Goal: Task Accomplishment & Management: Use online tool/utility

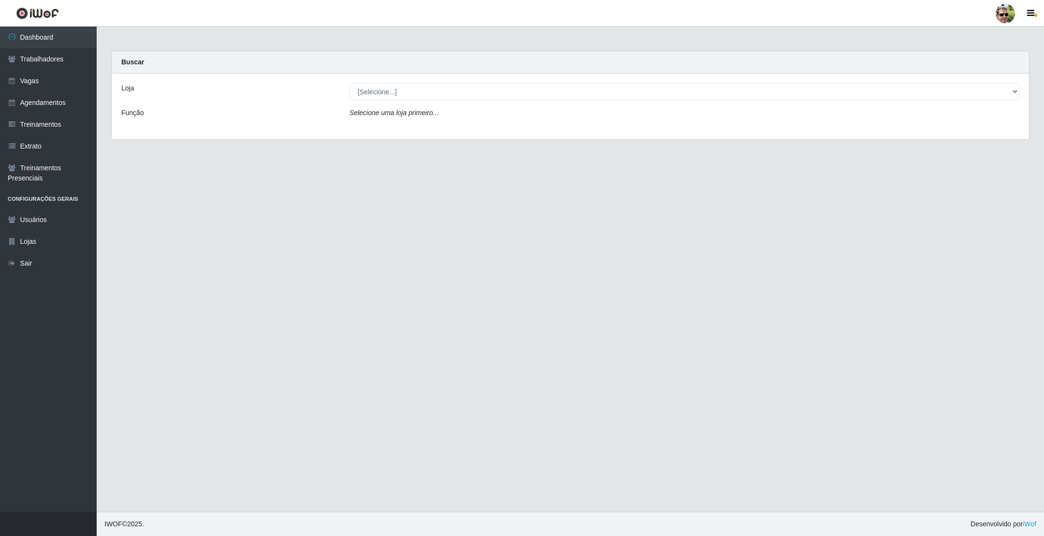
click at [405, 101] on div "Loja [Selecione...] Prátiko Supermercado - Gurinhém Função Selecione uma loja p…" at bounding box center [570, 106] width 917 height 66
drag, startPoint x: 405, startPoint y: 91, endPoint x: 406, endPoint y: 98, distance: 6.6
click at [405, 91] on select "[Selecione...] [PERSON_NAME] Supermercado - Gurinhém" at bounding box center [684, 91] width 670 height 17
select select "176"
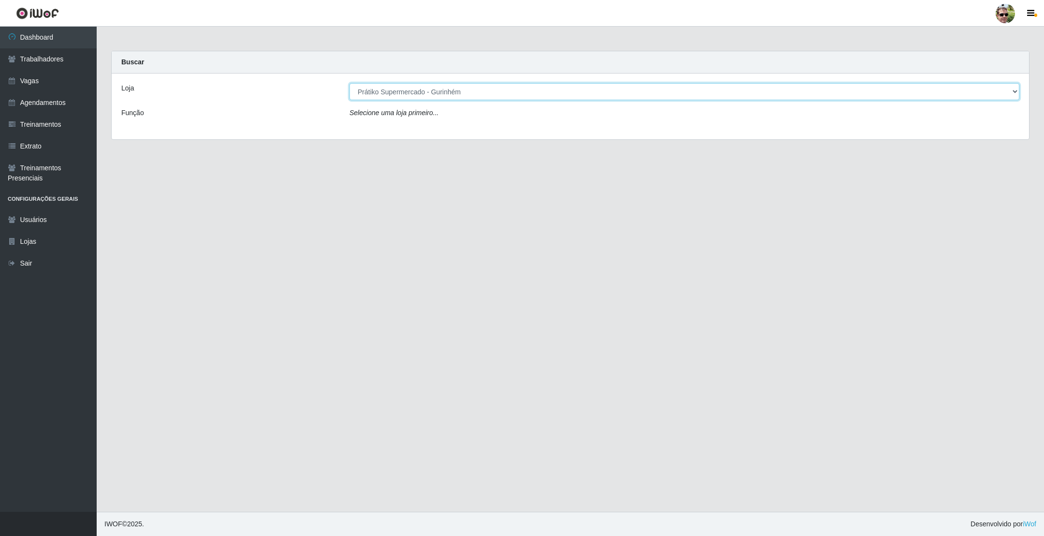
click at [349, 83] on select "[Selecione...] [PERSON_NAME] Supermercado - Gurinhém" at bounding box center [684, 91] width 670 height 17
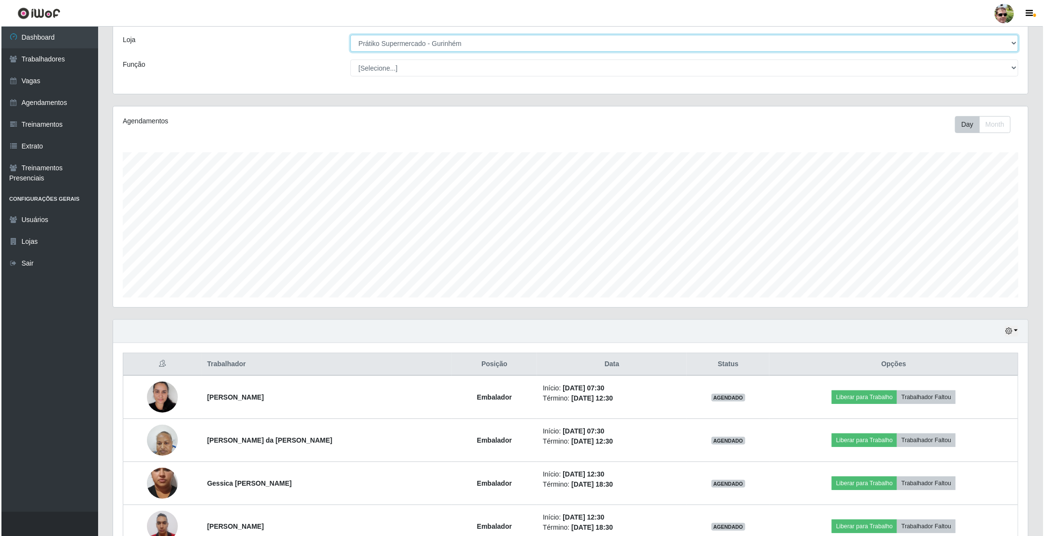
scroll to position [109, 0]
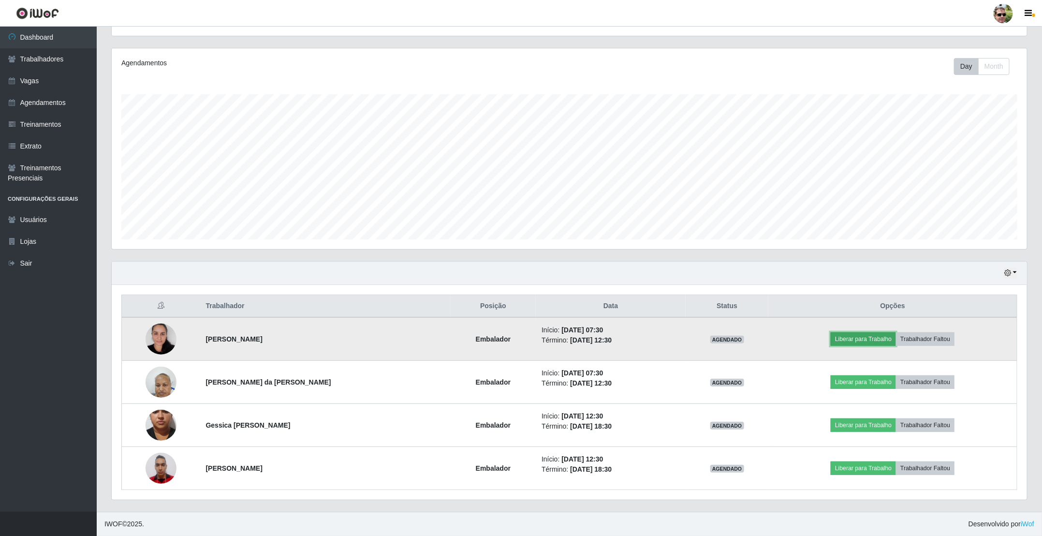
click at [860, 343] on button "Liberar para Trabalho" at bounding box center [862, 339] width 65 height 14
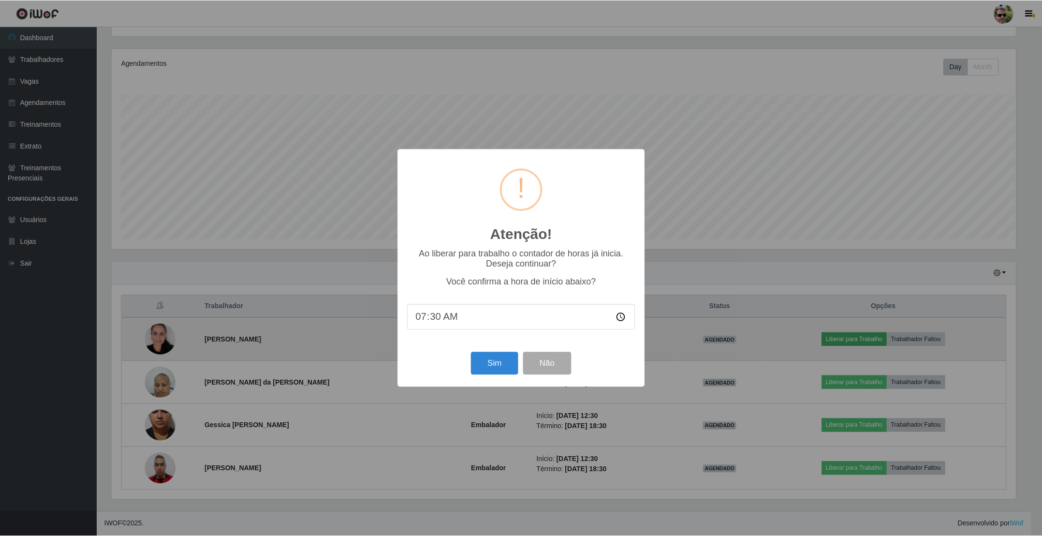
scroll to position [202, 906]
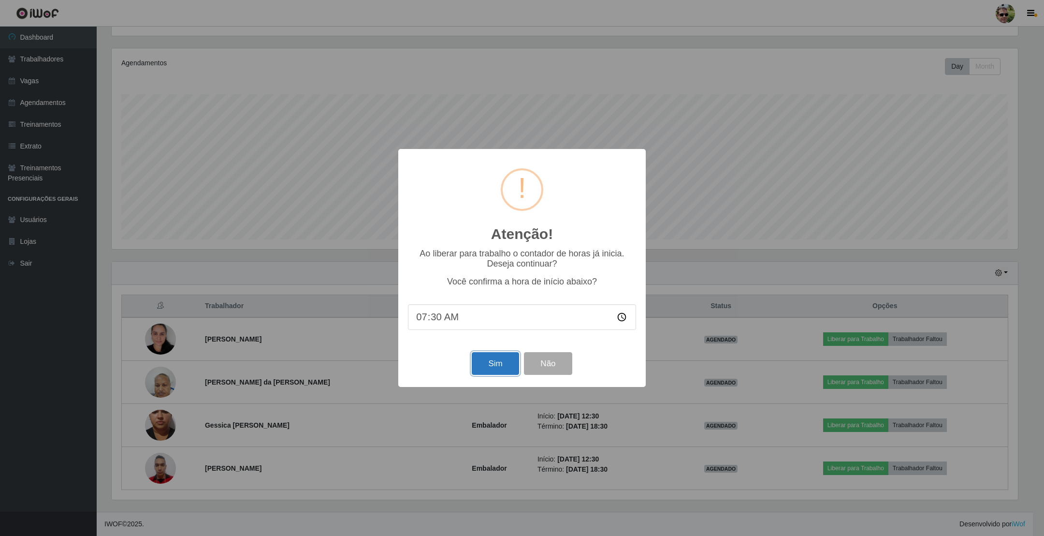
click at [504, 358] on button "Sim" at bounding box center [495, 363] width 47 height 23
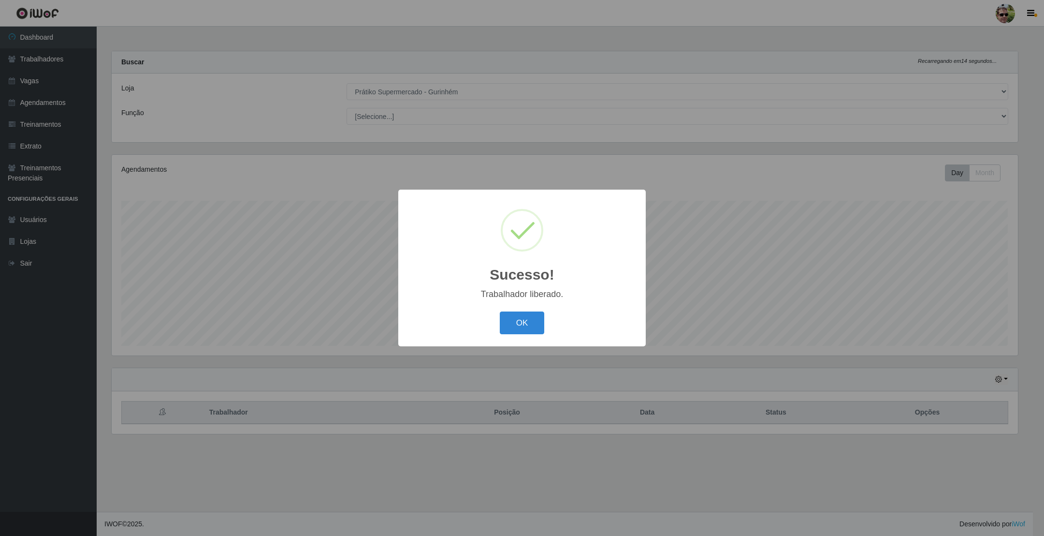
click at [500, 311] on button "OK" at bounding box center [522, 322] width 45 height 23
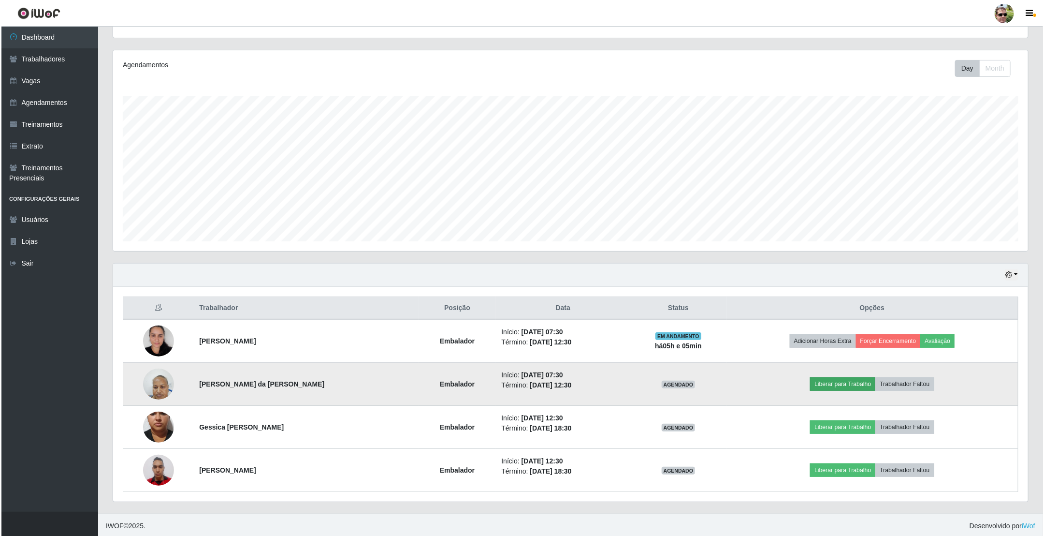
scroll to position [109, 0]
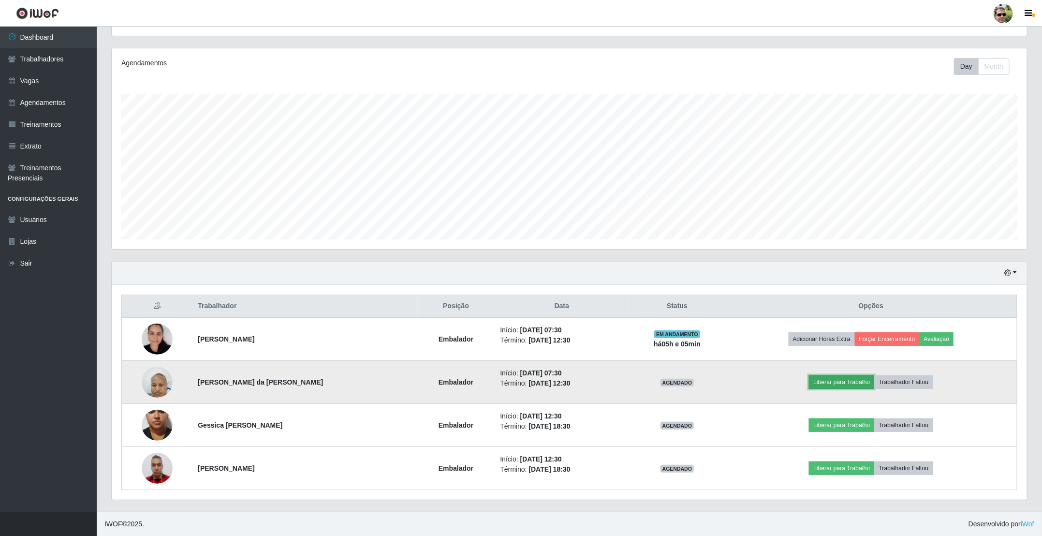
click at [848, 376] on button "Liberar para Trabalho" at bounding box center [841, 382] width 65 height 14
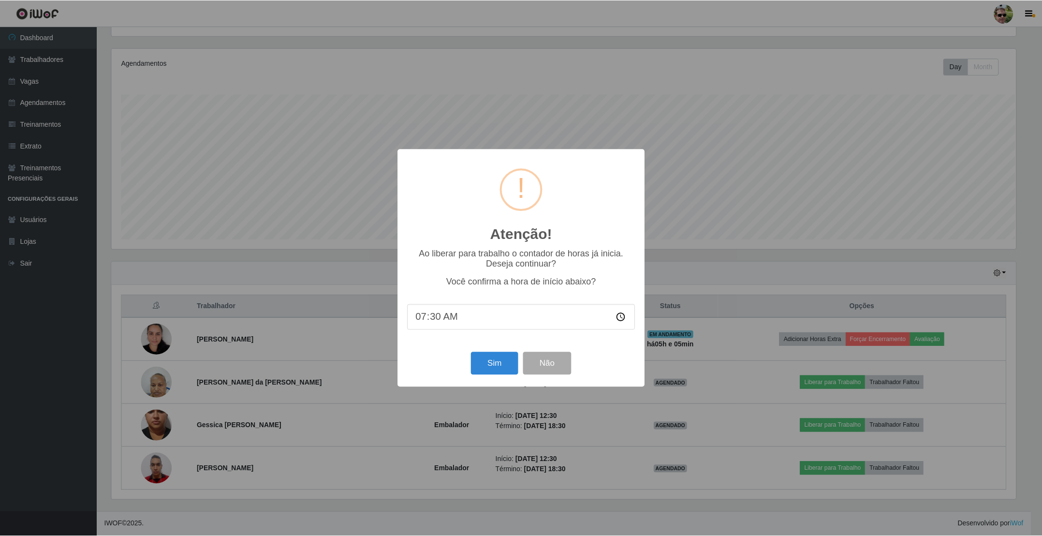
scroll to position [202, 906]
click at [494, 355] on button "Sim" at bounding box center [495, 363] width 47 height 23
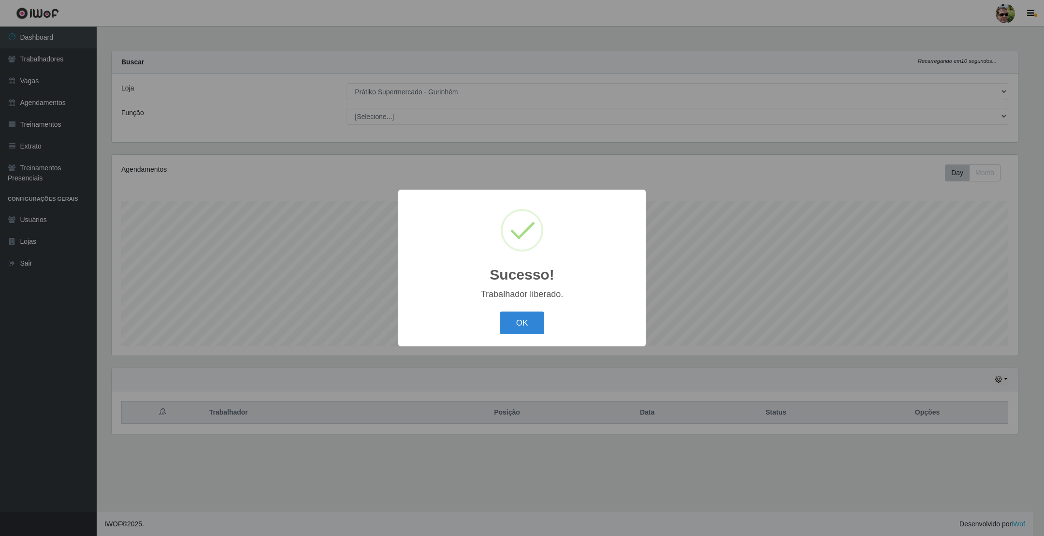
click at [500, 311] on button "OK" at bounding box center [522, 322] width 45 height 23
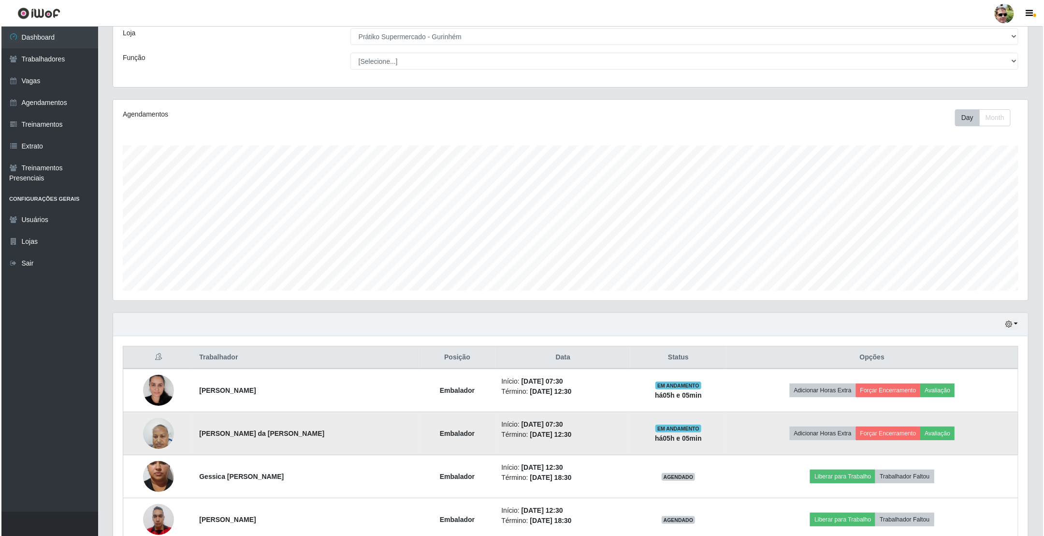
scroll to position [109, 0]
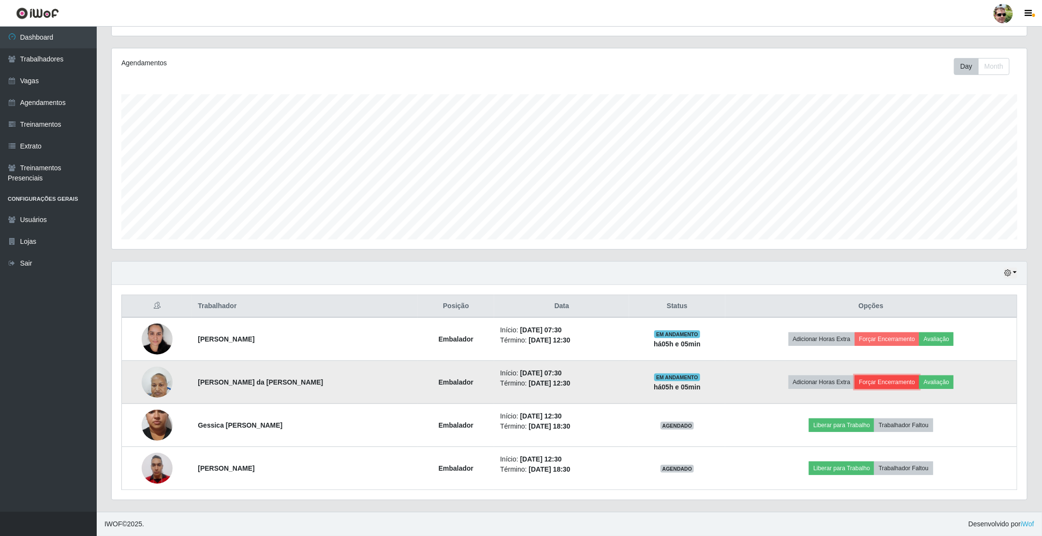
click at [881, 380] on button "Forçar Encerramento" at bounding box center [886, 382] width 65 height 14
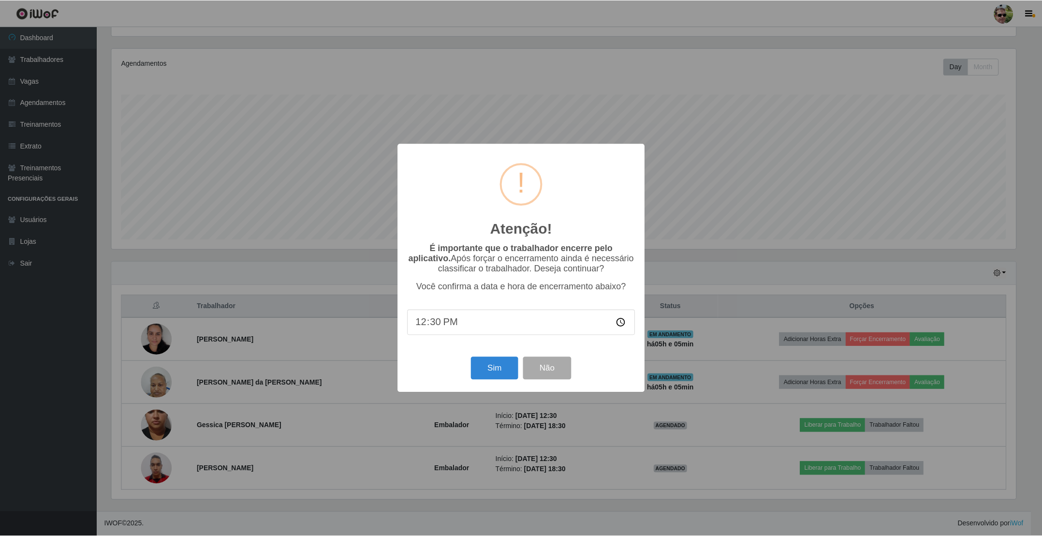
scroll to position [202, 906]
click at [481, 364] on button "Sim" at bounding box center [495, 368] width 47 height 23
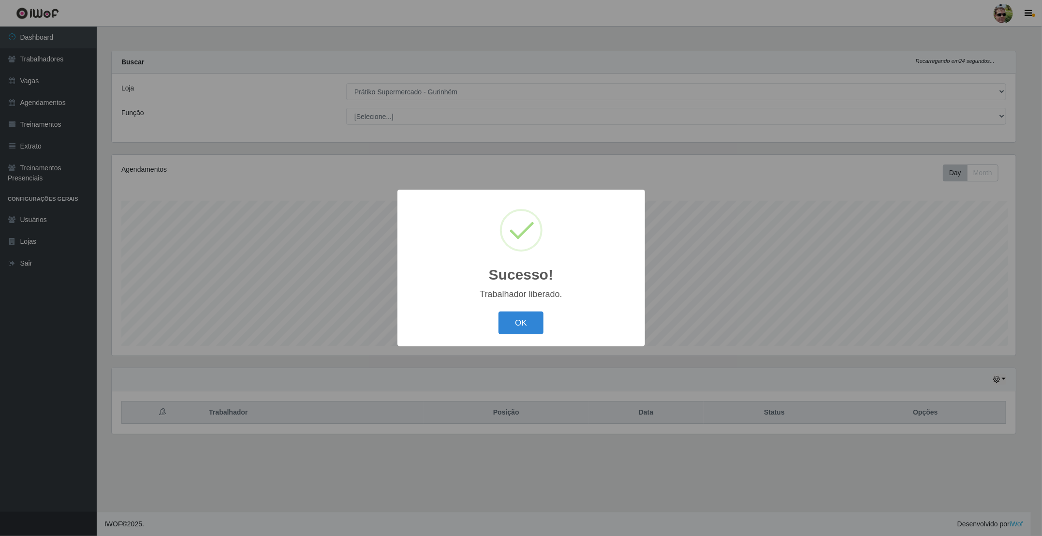
scroll to position [0, 0]
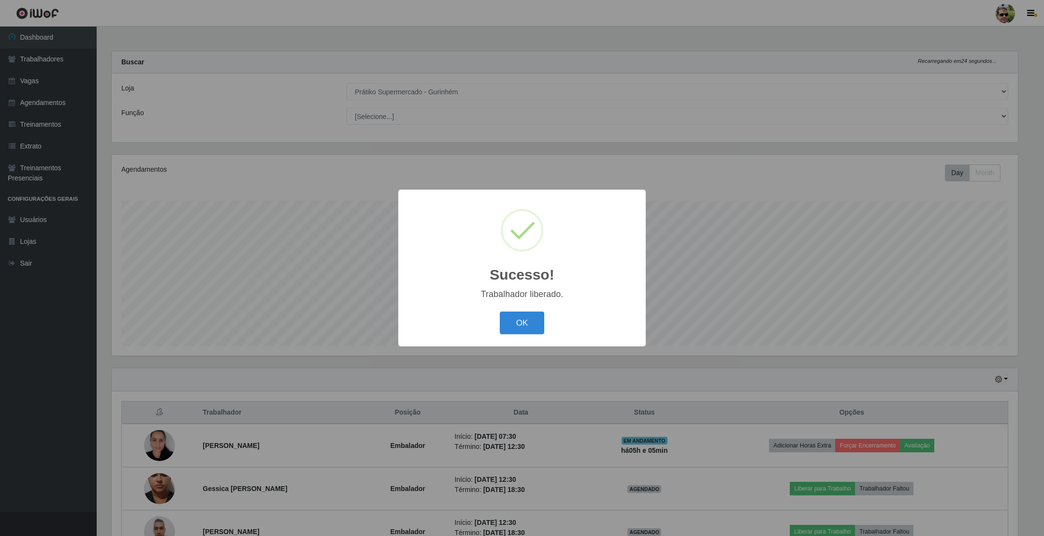
click at [500, 311] on button "OK" at bounding box center [522, 322] width 45 height 23
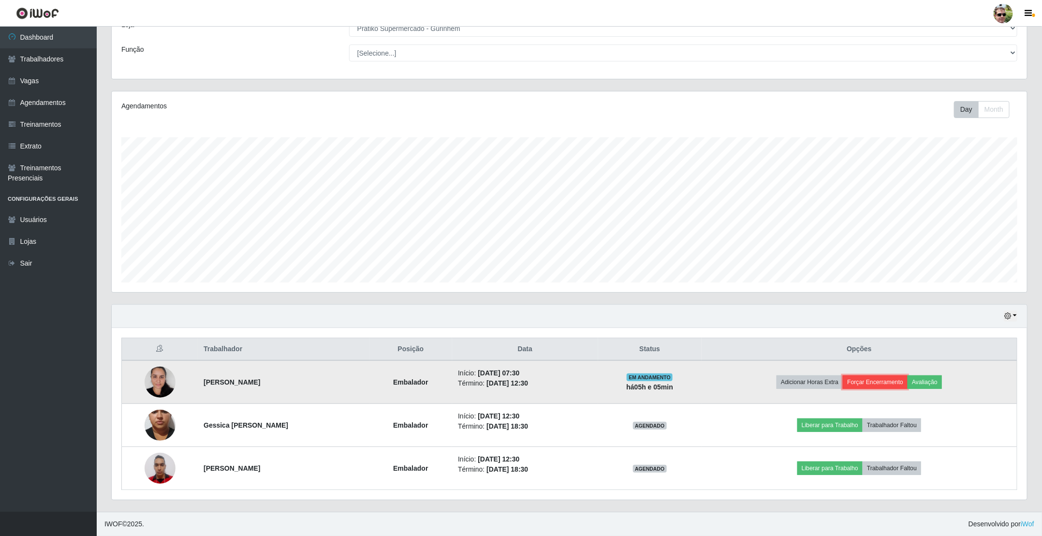
click at [895, 380] on button "Forçar Encerramento" at bounding box center [874, 382] width 65 height 14
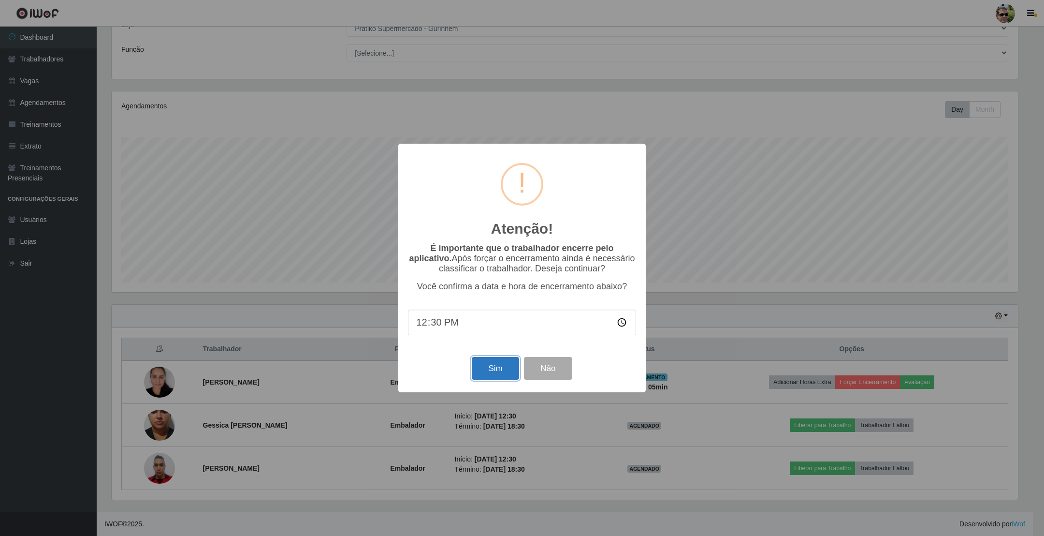
click at [506, 372] on button "Sim" at bounding box center [495, 368] width 47 height 23
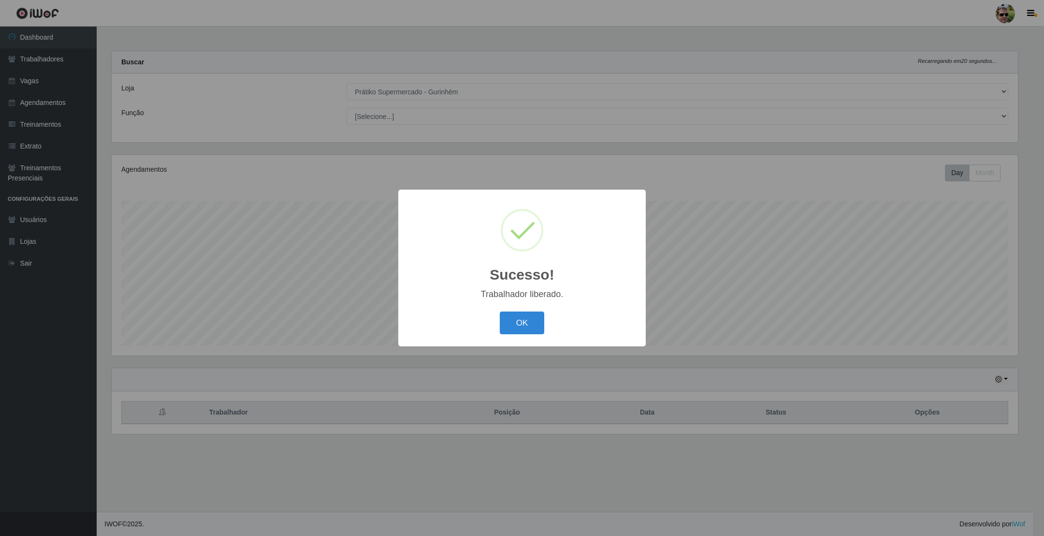
click at [500, 311] on button "OK" at bounding box center [522, 322] width 45 height 23
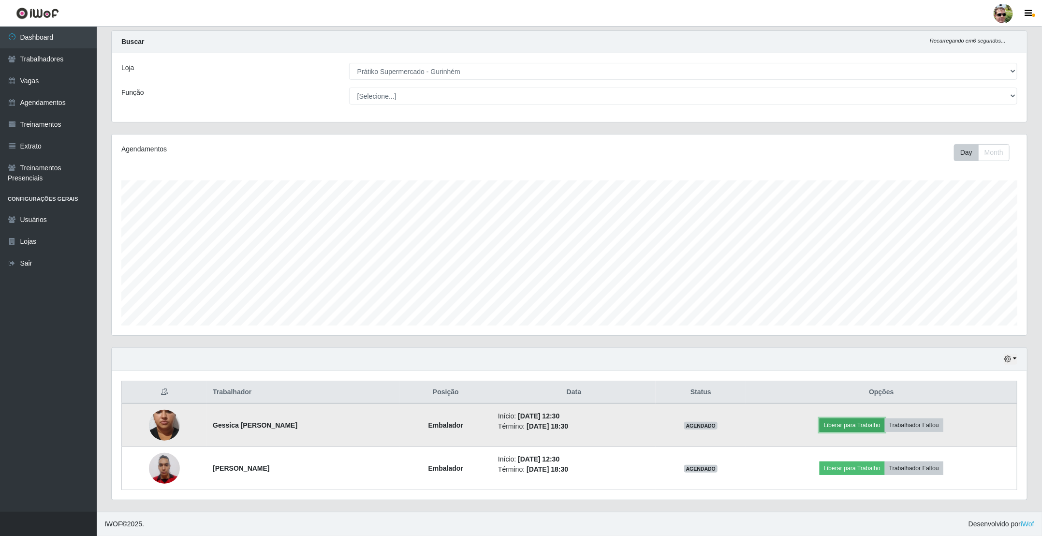
click at [849, 427] on button "Liberar para Trabalho" at bounding box center [851, 425] width 65 height 14
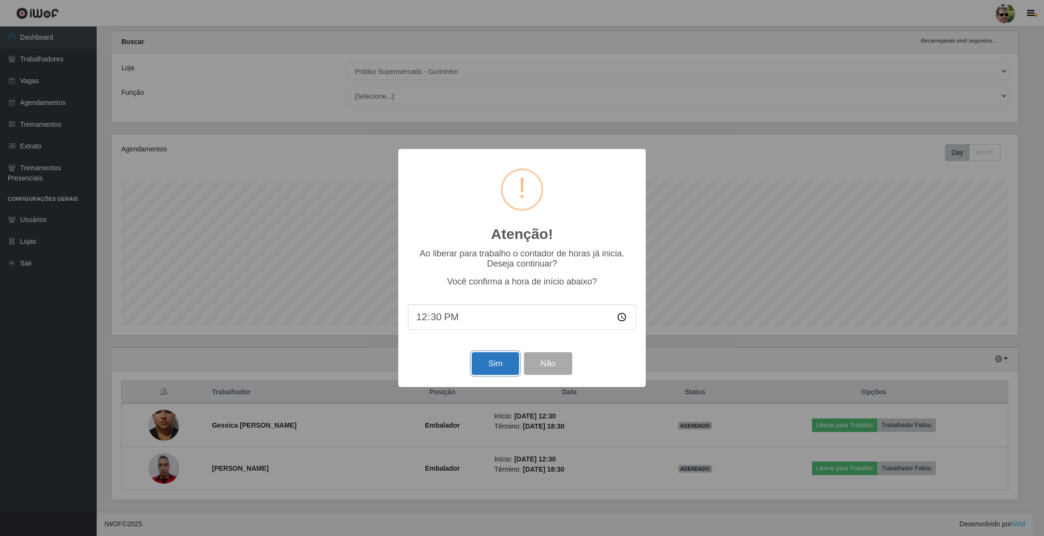
click at [493, 362] on button "Sim" at bounding box center [495, 363] width 47 height 23
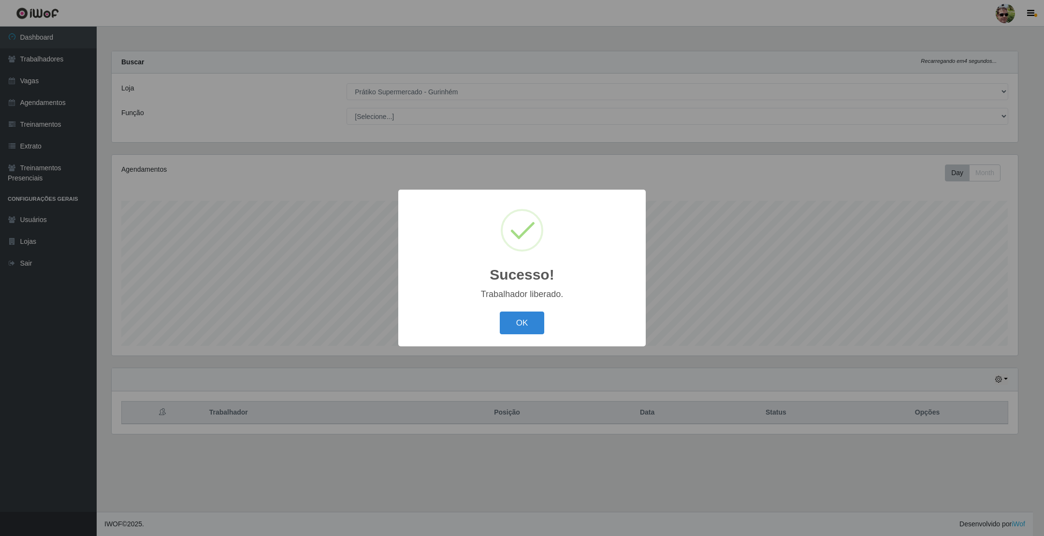
click at [500, 311] on button "OK" at bounding box center [522, 322] width 45 height 23
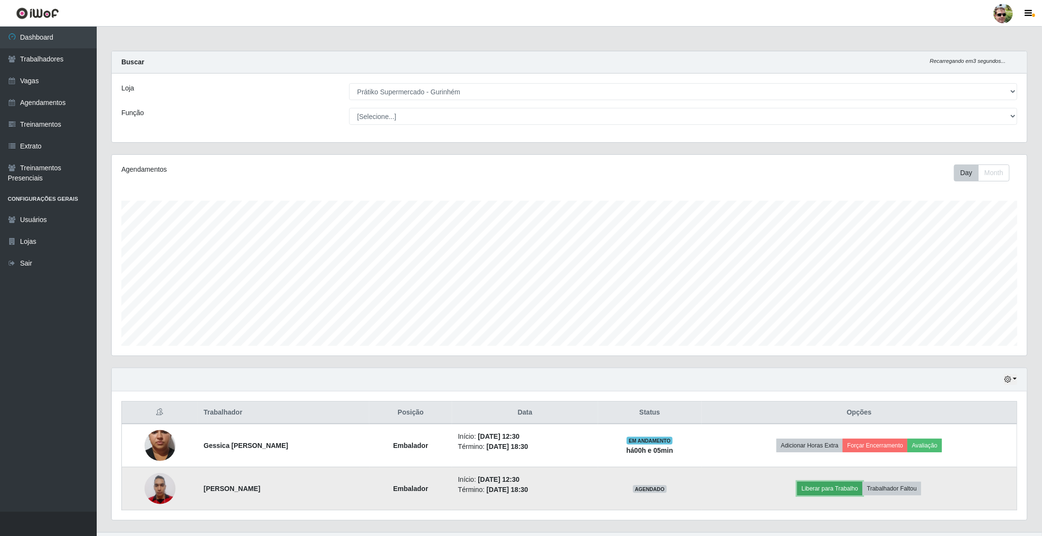
click at [854, 491] on button "Liberar para Trabalho" at bounding box center [829, 488] width 65 height 14
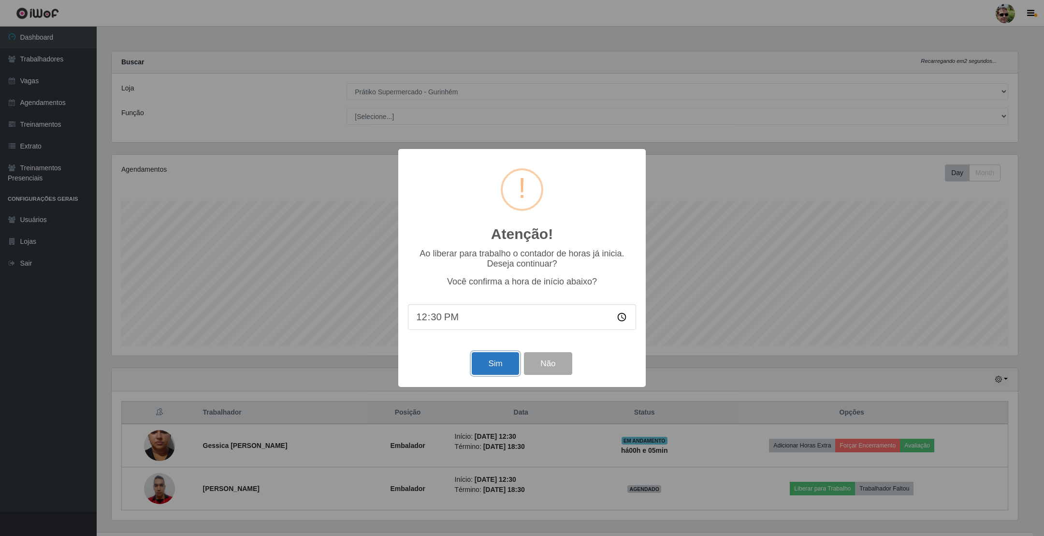
click at [494, 365] on button "Sim" at bounding box center [495, 363] width 47 height 23
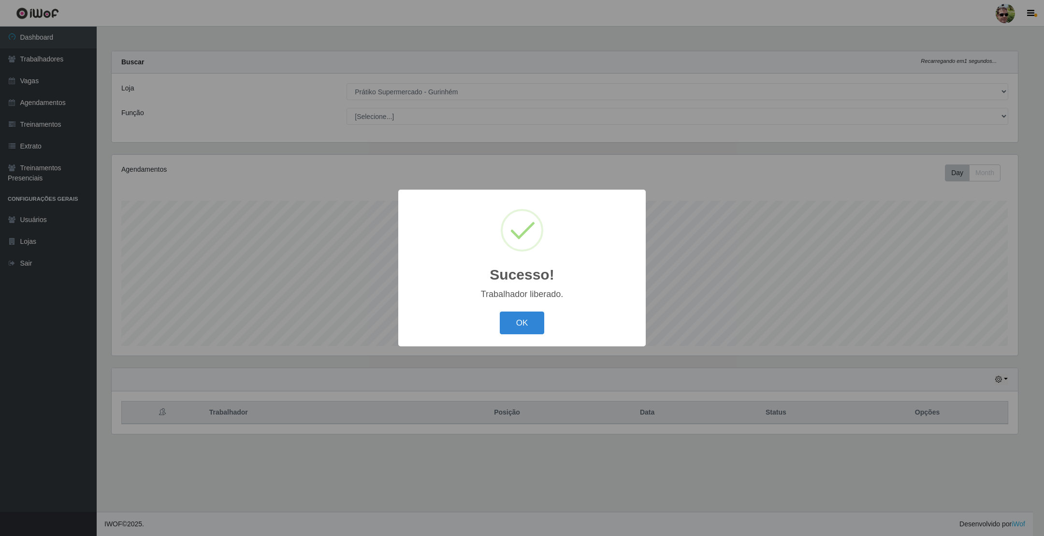
click at [500, 311] on button "OK" at bounding box center [522, 322] width 45 height 23
